Goal: Information Seeking & Learning: Understand process/instructions

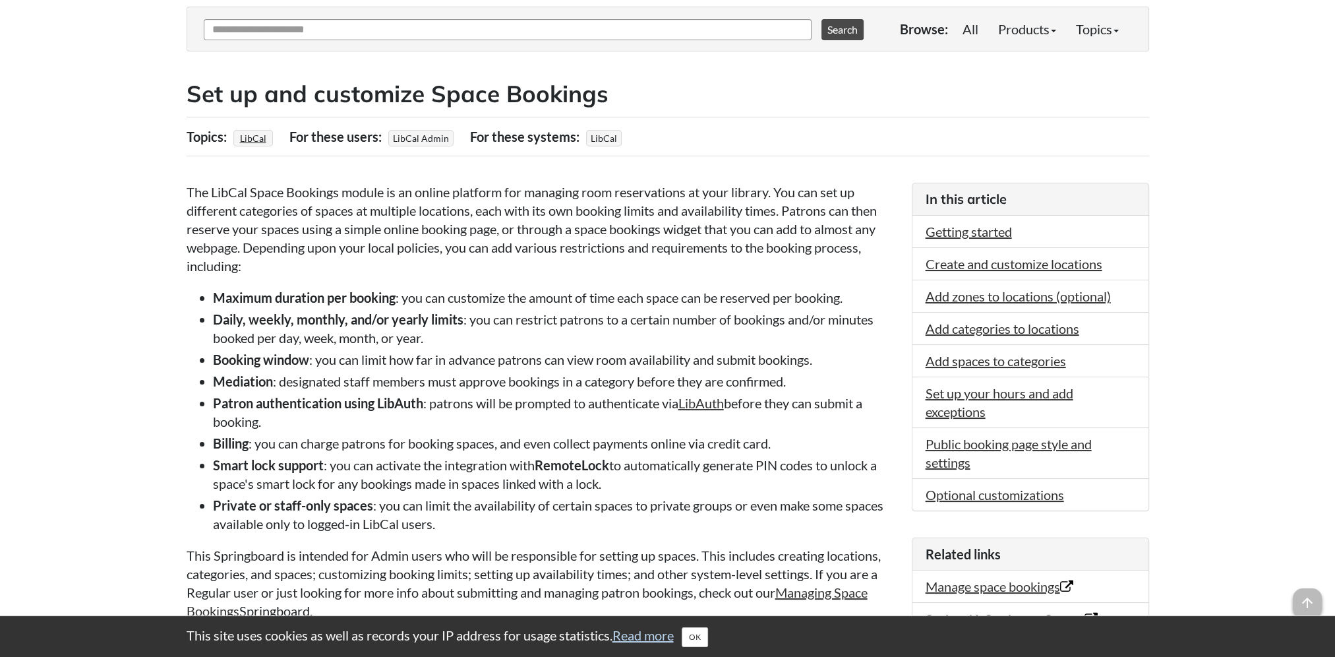
scroll to position [198, 0]
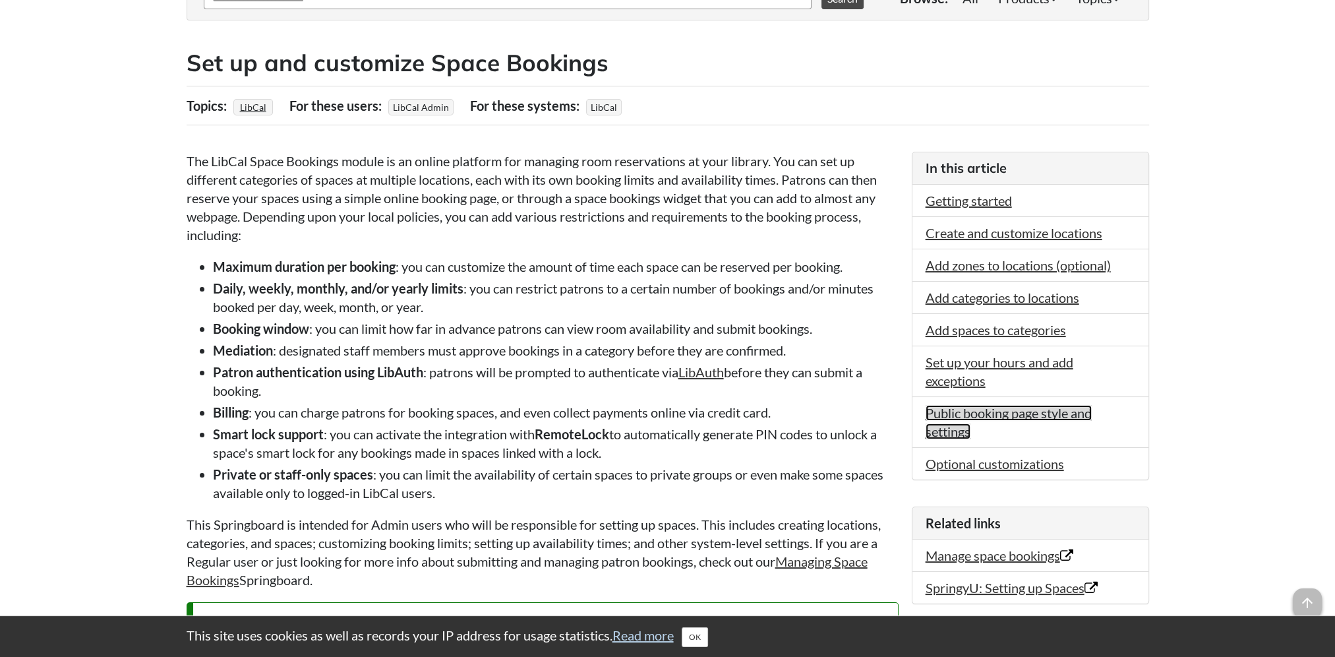
click at [933, 423] on link "Public booking page style and settings" at bounding box center [1009, 422] width 166 height 34
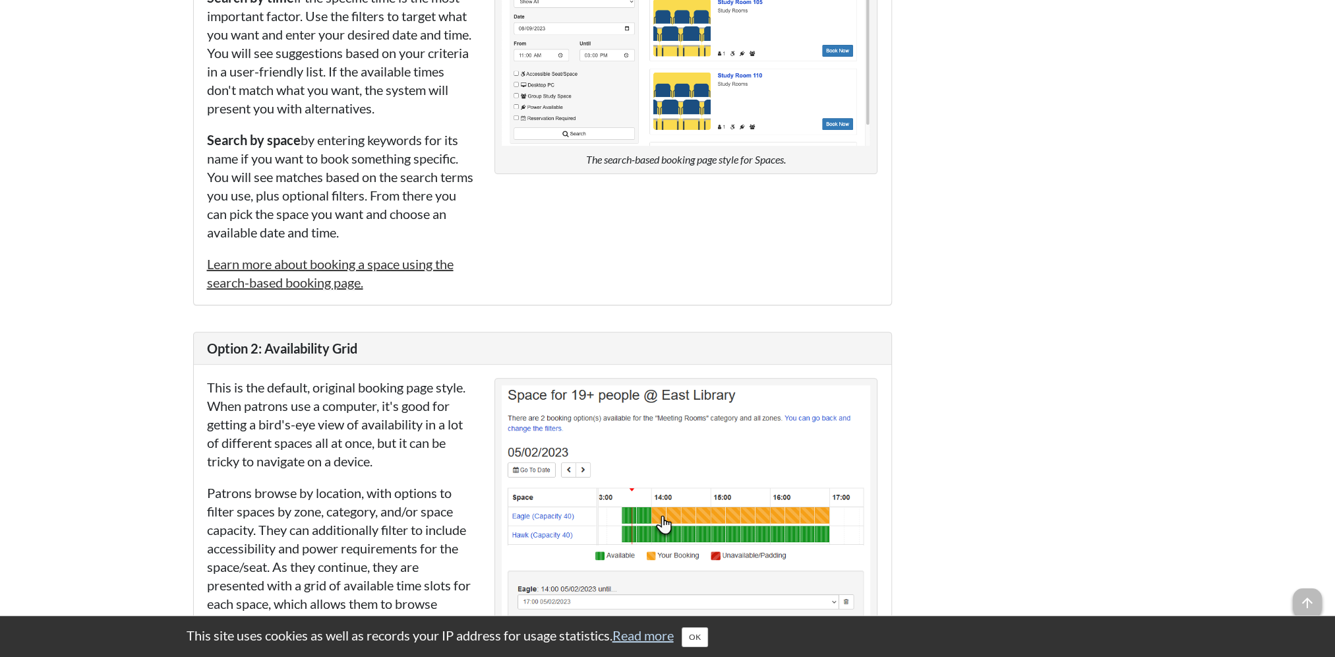
scroll to position [7107, 0]
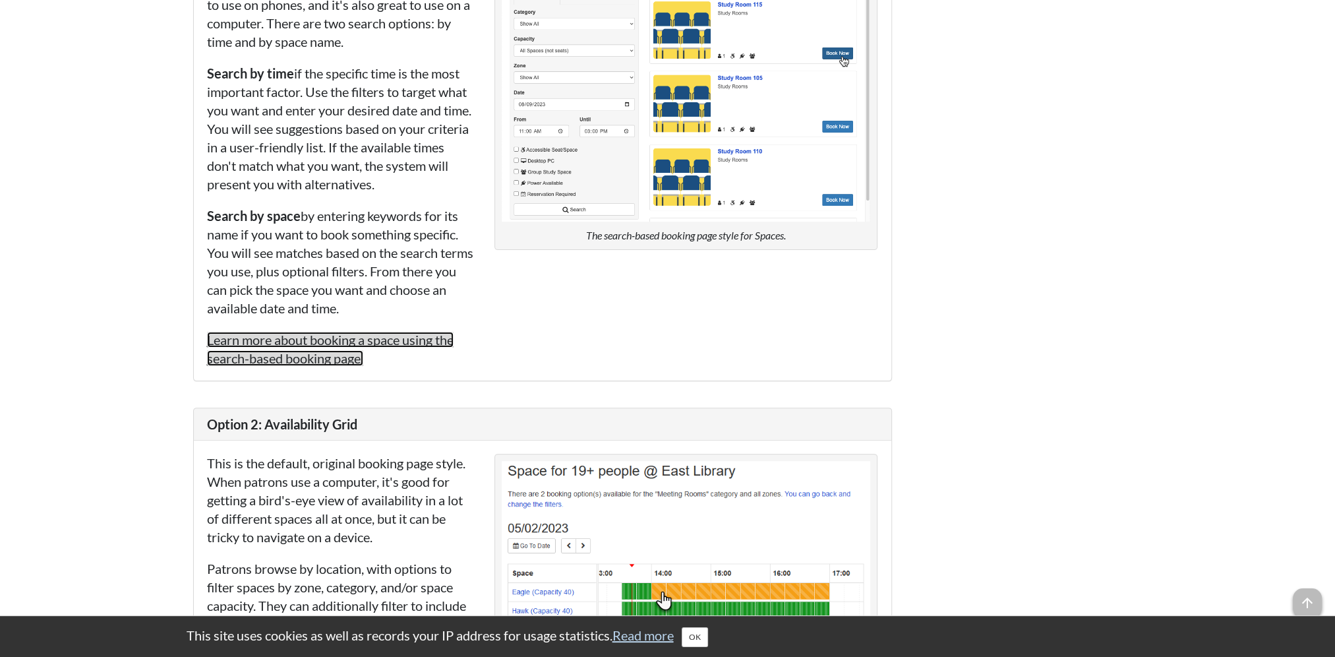
click at [394, 366] on link "Learn more about booking a space using the search-based booking page." at bounding box center [330, 349] width 247 height 34
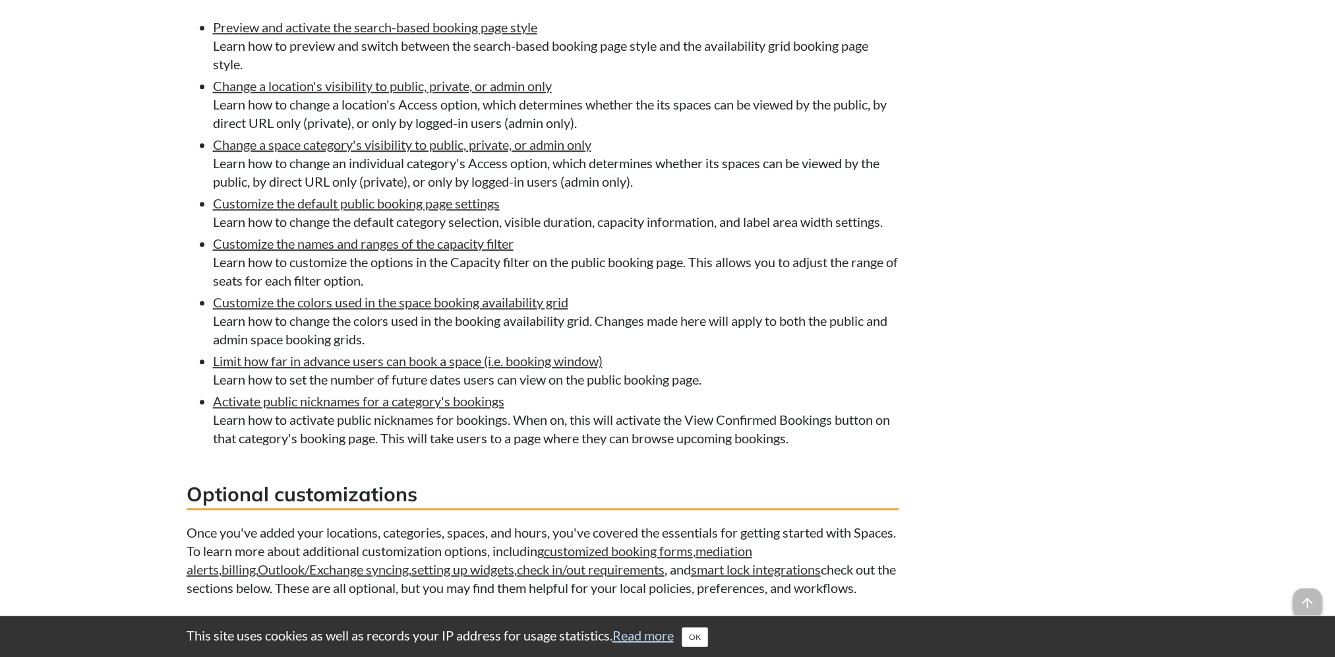
scroll to position [8294, 0]
click at [357, 34] on link "Preview and activate the search-based booking page style" at bounding box center [375, 26] width 324 height 16
